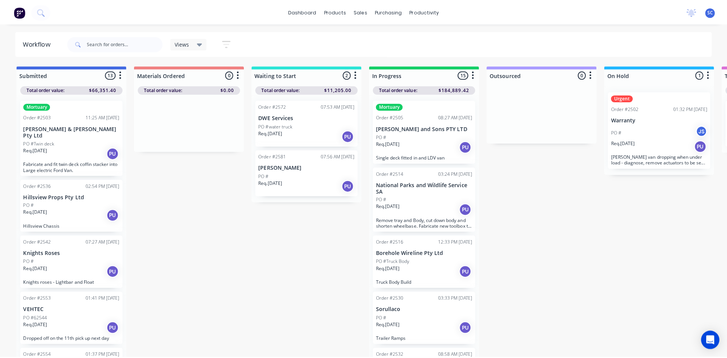
scroll to position [113, 0]
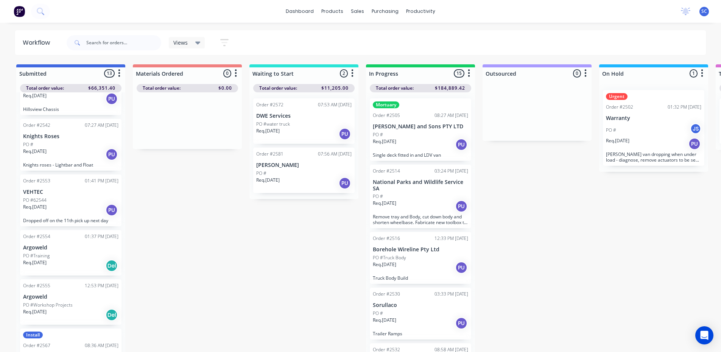
click at [271, 346] on div "Submitted 13 Sort By Created date Required date Order number Customer name Most…" at bounding box center [570, 208] width 1153 height 289
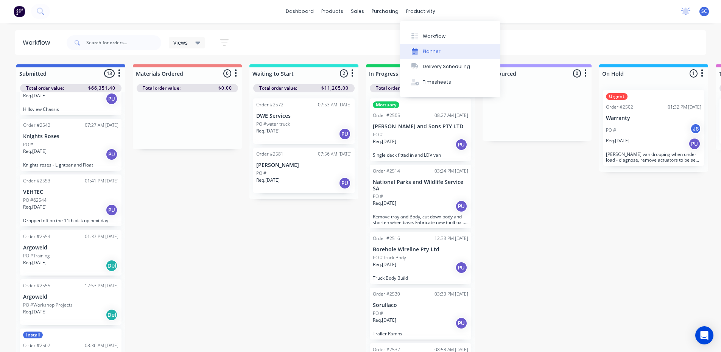
click at [428, 48] on div "Planner" at bounding box center [432, 51] width 18 height 7
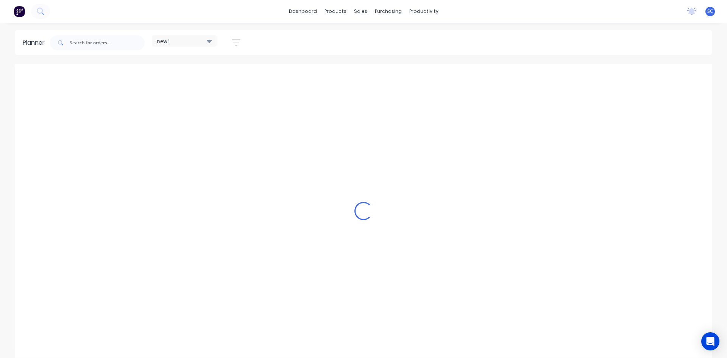
scroll to position [0, 0]
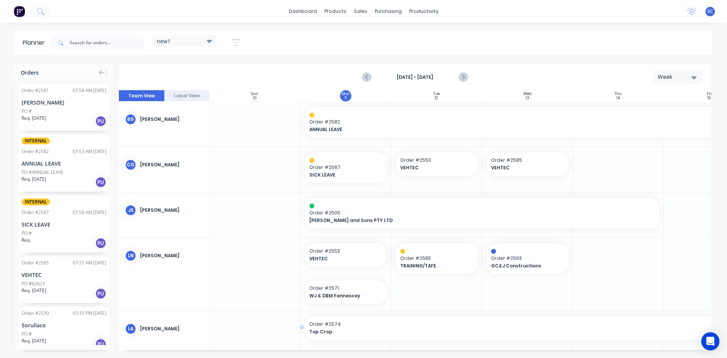
click at [585, 329] on span "Top Crop" at bounding box center [505, 331] width 393 height 7
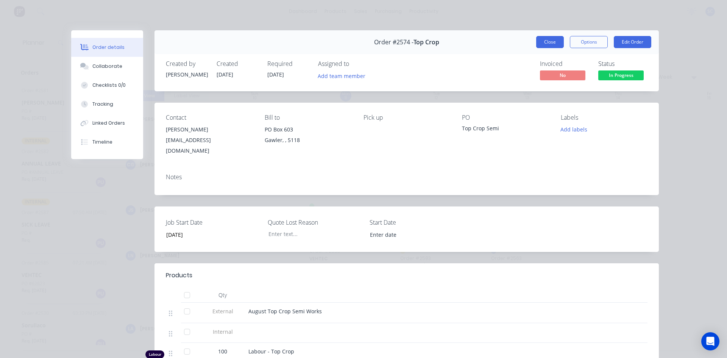
click at [553, 42] on button "Close" at bounding box center [550, 42] width 28 height 12
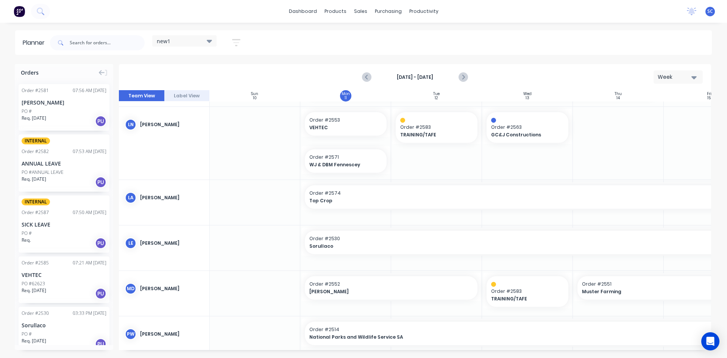
scroll to position [91, 0]
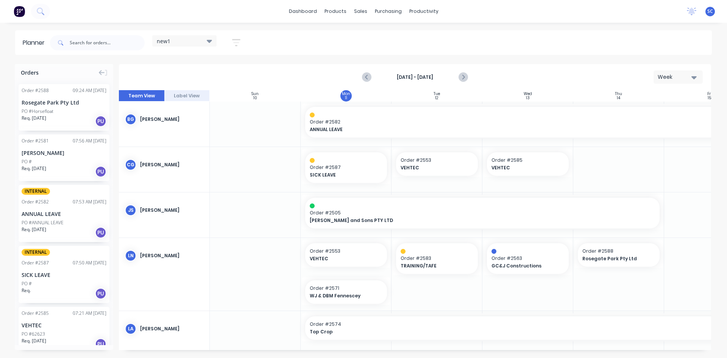
scroll to position [0, 0]
